Goal: Task Accomplishment & Management: Manage account settings

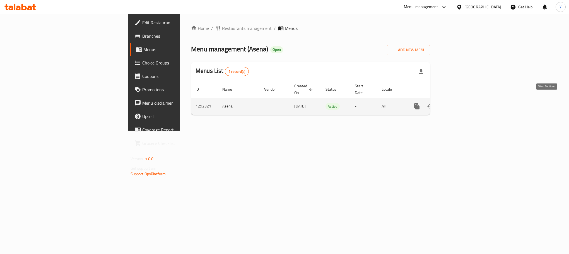
click at [464, 100] on link "enhanced table" at bounding box center [456, 106] width 13 height 13
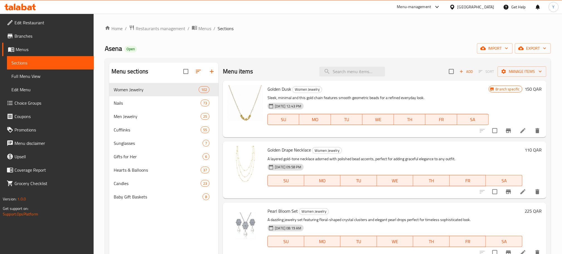
click at [483, 11] on div "[GEOGRAPHIC_DATA]" at bounding box center [472, 6] width 54 height 13
click at [486, 12] on div "[GEOGRAPHIC_DATA]" at bounding box center [472, 6] width 54 height 13
click at [486, 4] on div "[GEOGRAPHIC_DATA]" at bounding box center [476, 7] width 37 height 6
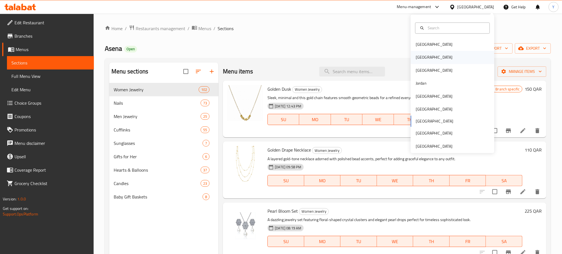
click at [438, 57] on div "[GEOGRAPHIC_DATA]" at bounding box center [453, 57] width 84 height 13
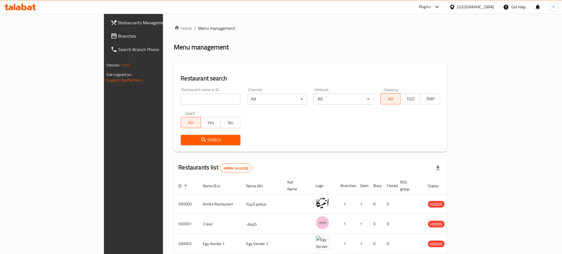
click at [106, 41] on link "Branches" at bounding box center [152, 35] width 92 height 13
